Goal: Use online tool/utility

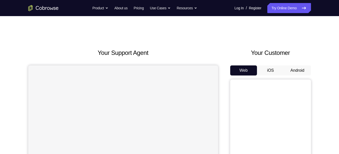
click at [294, 71] on button "Android" at bounding box center [297, 71] width 27 height 10
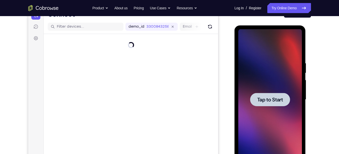
click at [261, 97] on span "Tap to Start" at bounding box center [270, 99] width 26 height 5
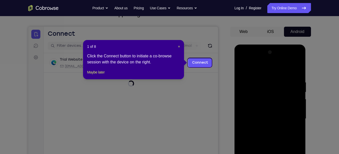
scroll to position [39, 0]
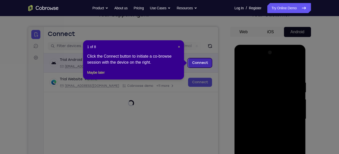
click at [199, 62] on link "Connect" at bounding box center [200, 63] width 24 height 9
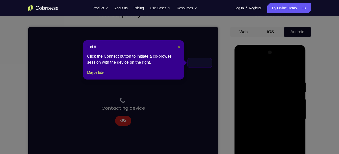
click at [179, 46] on span "×" at bounding box center [179, 47] width 2 height 4
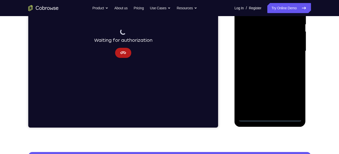
scroll to position [106, 0]
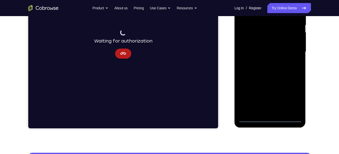
click at [276, 56] on div at bounding box center [270, 51] width 64 height 141
click at [278, 60] on div at bounding box center [270, 51] width 64 height 141
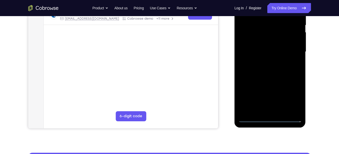
click at [270, 117] on div at bounding box center [270, 51] width 64 height 141
click at [271, 119] on div at bounding box center [270, 51] width 64 height 141
click at [294, 99] on div at bounding box center [270, 51] width 64 height 141
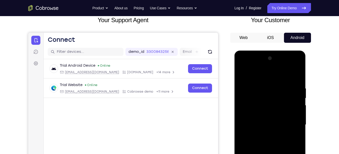
scroll to position [32, 0]
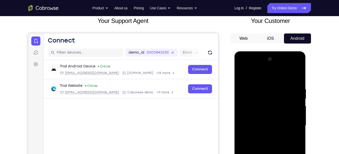
click at [259, 78] on div at bounding box center [270, 125] width 64 height 141
click at [250, 112] on div at bounding box center [270, 125] width 64 height 141
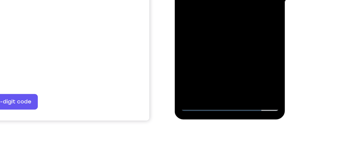
scroll to position [104, 0]
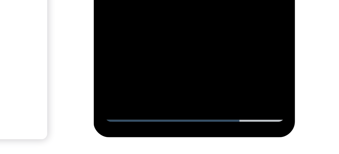
scroll to position [85, 0]
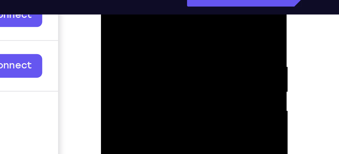
click at [165, 0] on div at bounding box center [137, 41] width 64 height 141
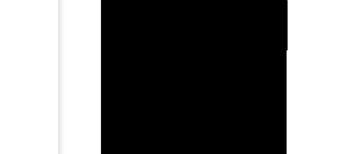
drag, startPoint x: 137, startPoint y: -37, endPoint x: 137, endPoint y: -53, distance: 15.9
drag, startPoint x: 133, startPoint y: -88, endPoint x: 132, endPoint y: -118, distance: 30.0
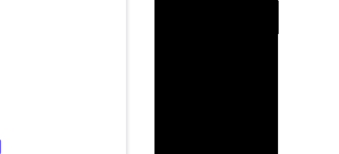
drag, startPoint x: 192, startPoint y: 13, endPoint x: 190, endPoint y: -33, distance: 45.7
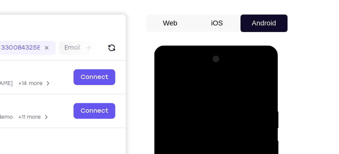
click at [189, 62] on div at bounding box center [190, 119] width 64 height 141
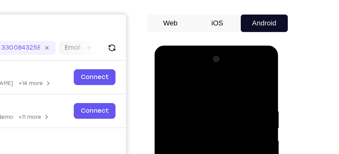
click at [181, 70] on div at bounding box center [190, 119] width 64 height 141
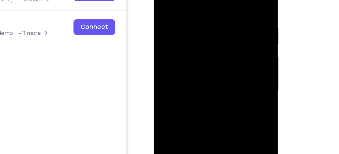
click at [184, 46] on div at bounding box center [190, 36] width 64 height 141
click at [187, 61] on div at bounding box center [190, 36] width 64 height 141
click at [189, 61] on div at bounding box center [190, 36] width 64 height 141
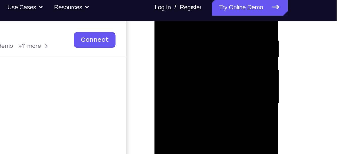
click at [187, 45] on div at bounding box center [190, 49] width 64 height 141
click at [193, 45] on div at bounding box center [190, 49] width 64 height 141
click at [188, 35] on div at bounding box center [190, 49] width 64 height 141
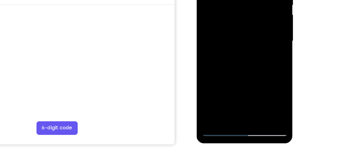
scroll to position [87, 0]
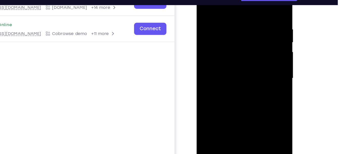
click at [252, 59] on div at bounding box center [232, 52] width 64 height 141
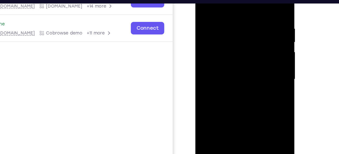
click at [238, 70] on div at bounding box center [231, 50] width 64 height 141
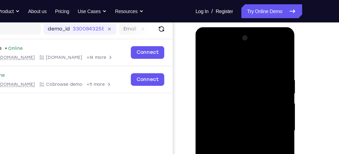
scroll to position [64, 0]
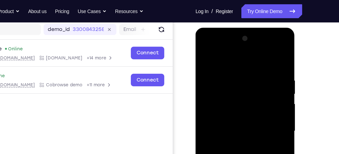
click at [261, 50] on div at bounding box center [231, 102] width 64 height 141
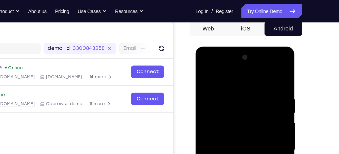
scroll to position [50, 0]
click at [228, 62] on div at bounding box center [231, 121] width 64 height 141
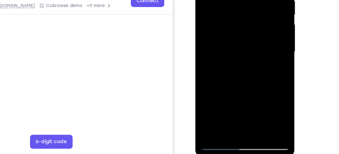
scroll to position [84, 0]
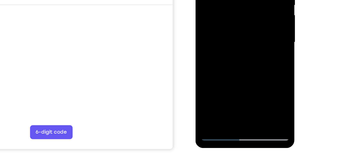
click at [226, 22] on div at bounding box center [231, 13] width 64 height 141
click at [215, 10] on div at bounding box center [231, 13] width 64 height 141
click at [227, 20] on div at bounding box center [231, 13] width 64 height 141
click at [224, 9] on div at bounding box center [231, 13] width 64 height 141
click at [233, 0] on div at bounding box center [231, 13] width 64 height 141
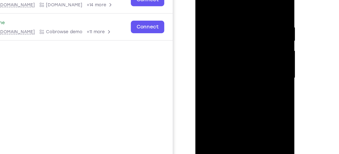
click at [220, 26] on div at bounding box center [231, 49] width 64 height 141
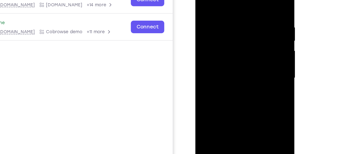
click at [220, 26] on div at bounding box center [231, 49] width 64 height 141
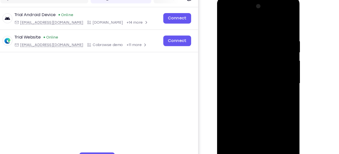
scroll to position [65, 0]
click at [279, 29] on div at bounding box center [253, 71] width 64 height 141
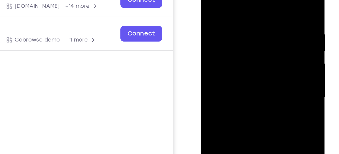
drag, startPoint x: 236, startPoint y: 36, endPoint x: 233, endPoint y: 3, distance: 33.0
click at [233, 3] on div at bounding box center [237, 42] width 64 height 141
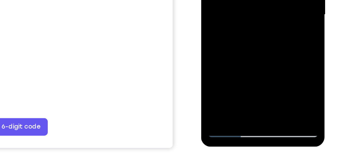
scroll to position [83, 0]
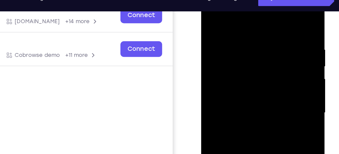
drag, startPoint x: 234, startPoint y: 23, endPoint x: 228, endPoint y: 82, distance: 59.1
click at [228, 82] on div at bounding box center [237, 58] width 64 height 141
click at [229, 21] on div at bounding box center [237, 58] width 64 height 141
click at [265, 44] on div at bounding box center [237, 58] width 64 height 141
click at [209, 44] on div at bounding box center [237, 58] width 64 height 141
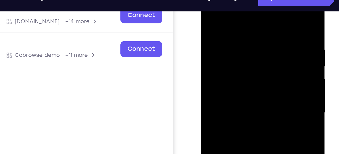
click at [210, 61] on div at bounding box center [237, 58] width 64 height 141
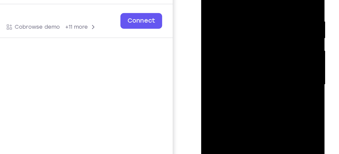
click at [262, 18] on div at bounding box center [237, 30] width 64 height 141
click at [258, 12] on div at bounding box center [237, 30] width 64 height 141
click at [261, 17] on div at bounding box center [237, 30] width 64 height 141
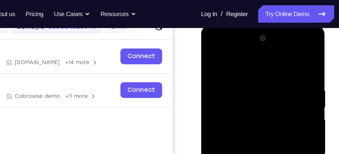
scroll to position [69, 0]
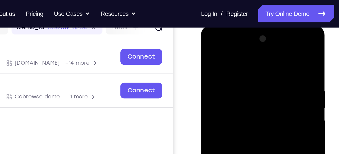
click at [261, 51] on div at bounding box center [237, 99] width 64 height 141
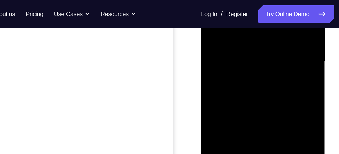
scroll to position [122, 0]
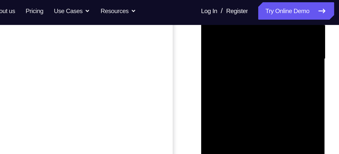
drag, startPoint x: 234, startPoint y: 25, endPoint x: 232, endPoint y: -34, distance: 58.3
click at [232, 0] on div at bounding box center [237, 4] width 64 height 141
drag, startPoint x: 236, startPoint y: 20, endPoint x: 231, endPoint y: -32, distance: 52.1
click at [231, 0] on div at bounding box center [237, 4] width 64 height 141
drag, startPoint x: 233, startPoint y: 27, endPoint x: 233, endPoint y: -29, distance: 56.8
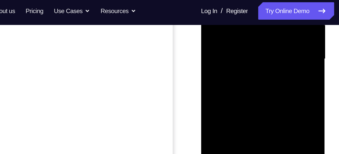
click at [233, 0] on div at bounding box center [237, 4] width 64 height 141
drag, startPoint x: 235, startPoint y: 28, endPoint x: 235, endPoint y: -16, distance: 43.9
click at [235, 0] on div at bounding box center [237, 4] width 64 height 141
drag, startPoint x: 237, startPoint y: 36, endPoint x: 238, endPoint y: 12, distance: 23.5
click at [238, 12] on div at bounding box center [237, 4] width 64 height 141
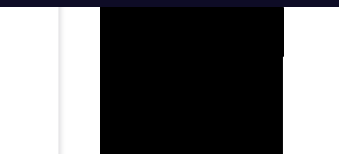
drag, startPoint x: 142, startPoint y: -39, endPoint x: 143, endPoint y: -77, distance: 38.6
drag, startPoint x: 141, startPoint y: -44, endPoint x: 141, endPoint y: -78, distance: 34.3
drag, startPoint x: 143, startPoint y: -42, endPoint x: 142, endPoint y: -60, distance: 17.5
